Goal: Communication & Community: Answer question/provide support

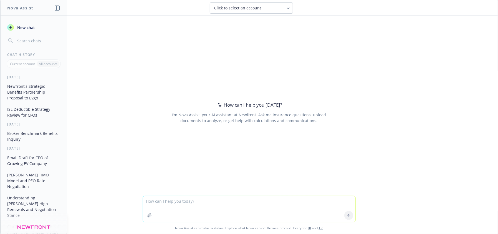
click at [204, 209] on textarea at bounding box center [249, 209] width 212 height 26
click at [174, 202] on textarea at bounding box center [249, 209] width 212 height 26
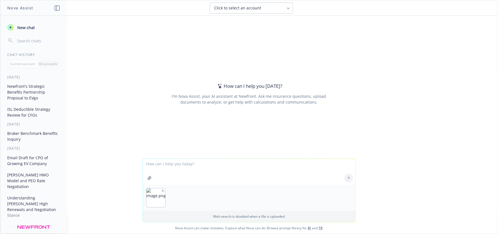
click at [144, 173] on div at bounding box center [149, 178] width 13 height 13
click at [150, 165] on textarea at bounding box center [249, 172] width 212 height 26
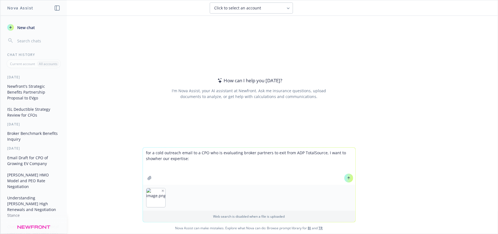
paste textarea "Newfront can lead the full transition from ADP TotalSource and stand up your in…"
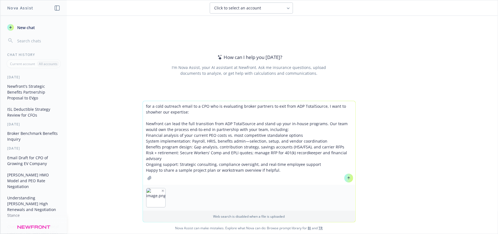
click at [224, 109] on textarea "for a cold outreach email to a CPO who is evaluating broker partners to exit fr…" at bounding box center [249, 143] width 212 height 84
type textarea "for a cold outreach email to a CPO who is evaluating broker partners to exit fr…"
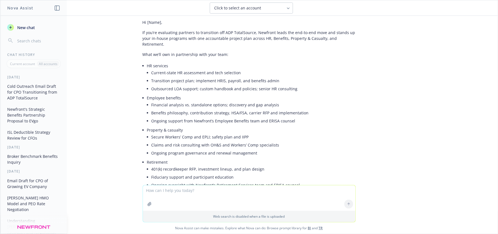
scroll to position [97, 0]
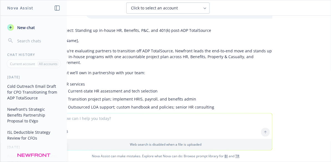
drag, startPoint x: 152, startPoint y: 127, endPoint x: 146, endPoint y: 117, distance: 11.4
click at [152, 127] on textarea at bounding box center [165, 126] width 212 height 26
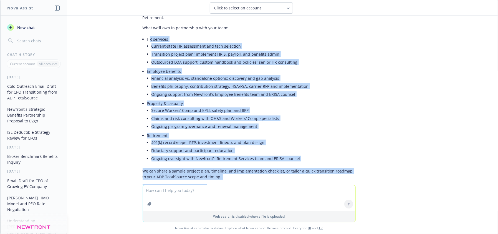
scroll to position [166, 0]
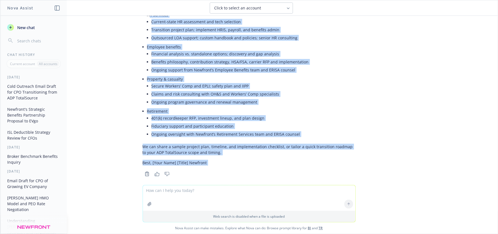
drag, startPoint x: 145, startPoint y: 77, endPoint x: 259, endPoint y: 181, distance: 154.9
click at [259, 181] on div "png image.png for a cold outreach email to a CPO who is evaluating broker partn…" at bounding box center [248, 100] width 497 height 169
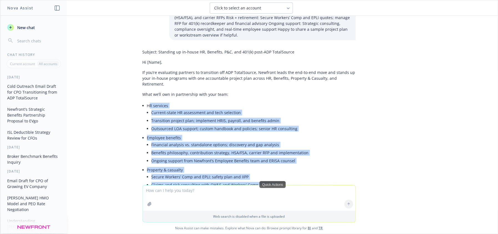
scroll to position [65, 0]
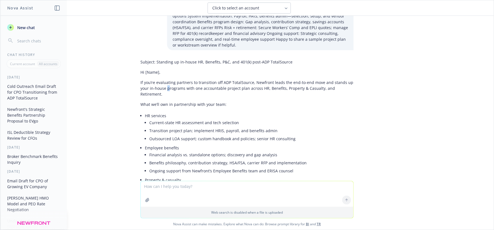
drag, startPoint x: 163, startPoint y: 89, endPoint x: 189, endPoint y: 92, distance: 26.2
click at [164, 89] on p "If you’re evaluating partners to transition off ADP TotalSource, Newfront leads…" at bounding box center [246, 88] width 213 height 17
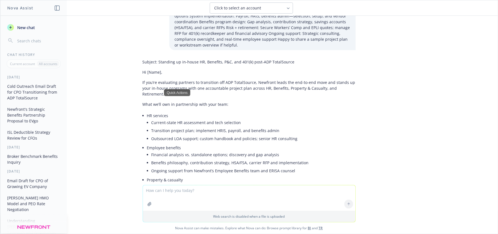
click at [214, 101] on p "What we’ll own in partnership with your team:" at bounding box center [249, 104] width 213 height 6
click at [231, 101] on p "What we’ll own in partnership with your team:" at bounding box center [249, 104] width 213 height 6
drag, startPoint x: 222, startPoint y: 98, endPoint x: 217, endPoint y: 100, distance: 4.8
click at [221, 101] on p "What we’ll own in partnership with your team:" at bounding box center [249, 104] width 213 height 6
click at [219, 101] on p "What we’ll own in partnership with your team:" at bounding box center [249, 104] width 213 height 6
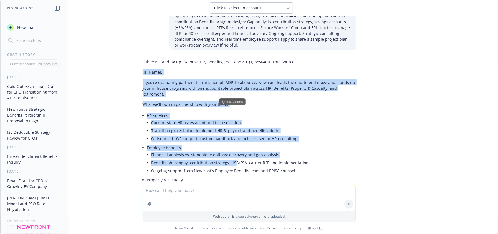
drag, startPoint x: 138, startPoint y: 70, endPoint x: 230, endPoint y: 159, distance: 127.9
click at [230, 159] on div "Subject: Standing up in-house HR, Benefits, P&C, and 401(k) post-ADP TotalSourc…" at bounding box center [249, 163] width 213 height 212
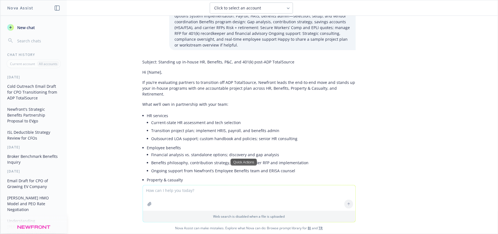
click at [214, 55] on div "png image.png for a cold outreach email to a CPO who is evaluating broker partn…" at bounding box center [248, 100] width 497 height 169
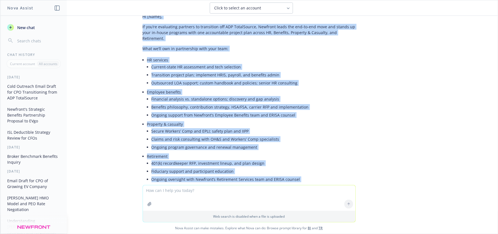
scroll to position [166, 0]
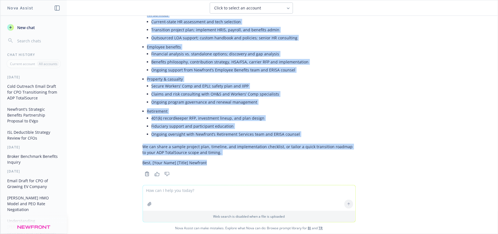
drag, startPoint x: 139, startPoint y: 61, endPoint x: 302, endPoint y: 156, distance: 188.3
click at [302, 156] on div "Subject: Standing up in-house HR, Benefits, P&C, and 401(k) post-ADP TotalSourc…" at bounding box center [249, 62] width 213 height 212
copy div "loremi: Dolorsit am co-adipi EL, Seddoeiu, T&I, utl 455(e) dolo-MAG AliquAenima…"
